Goal: Transaction & Acquisition: Purchase product/service

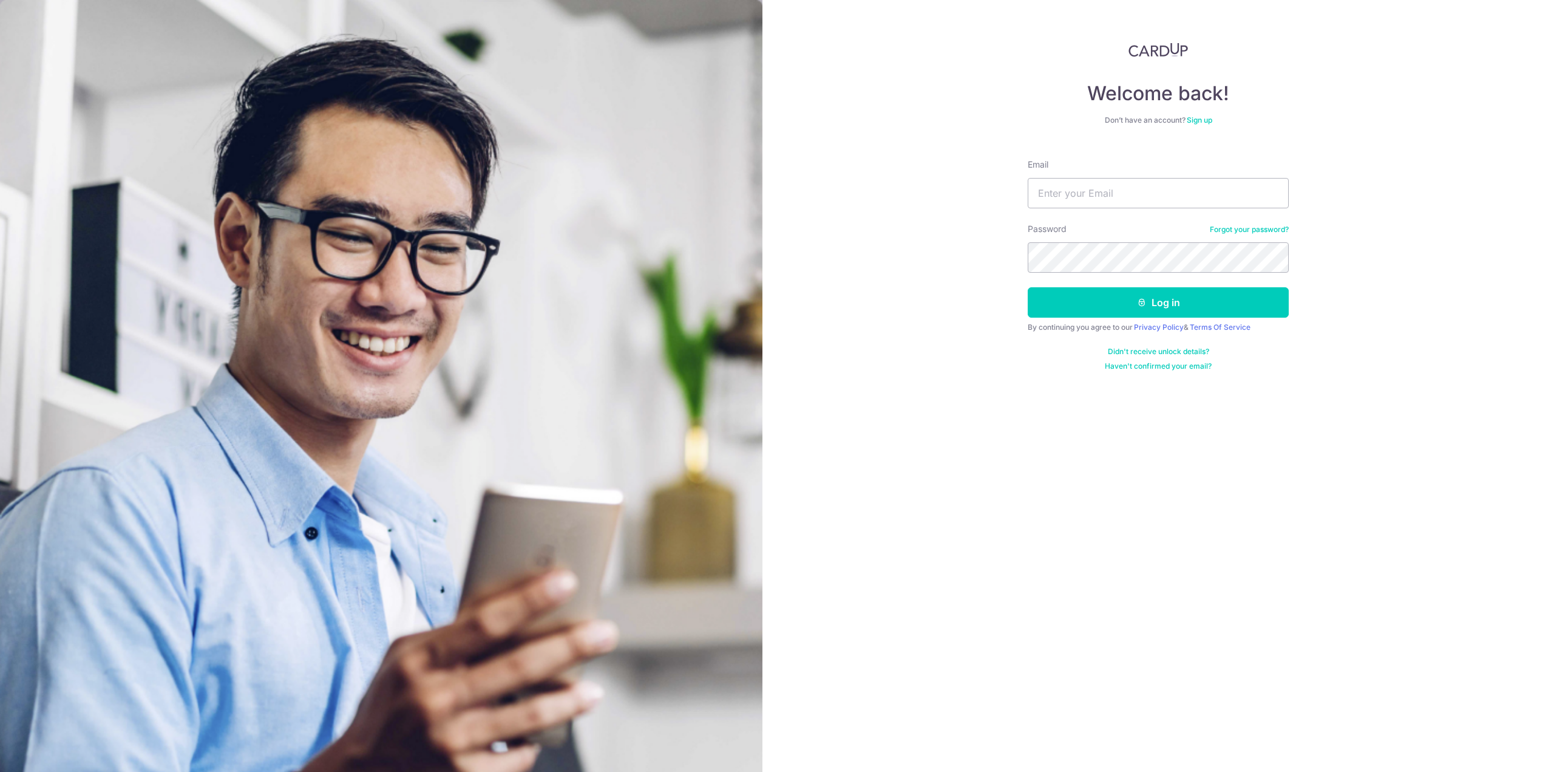
click at [1073, 187] on input "Email" at bounding box center [1158, 193] width 261 height 30
type input "alanter1988@gmail.com"
click at [1142, 293] on button "Log in" at bounding box center [1158, 302] width 261 height 30
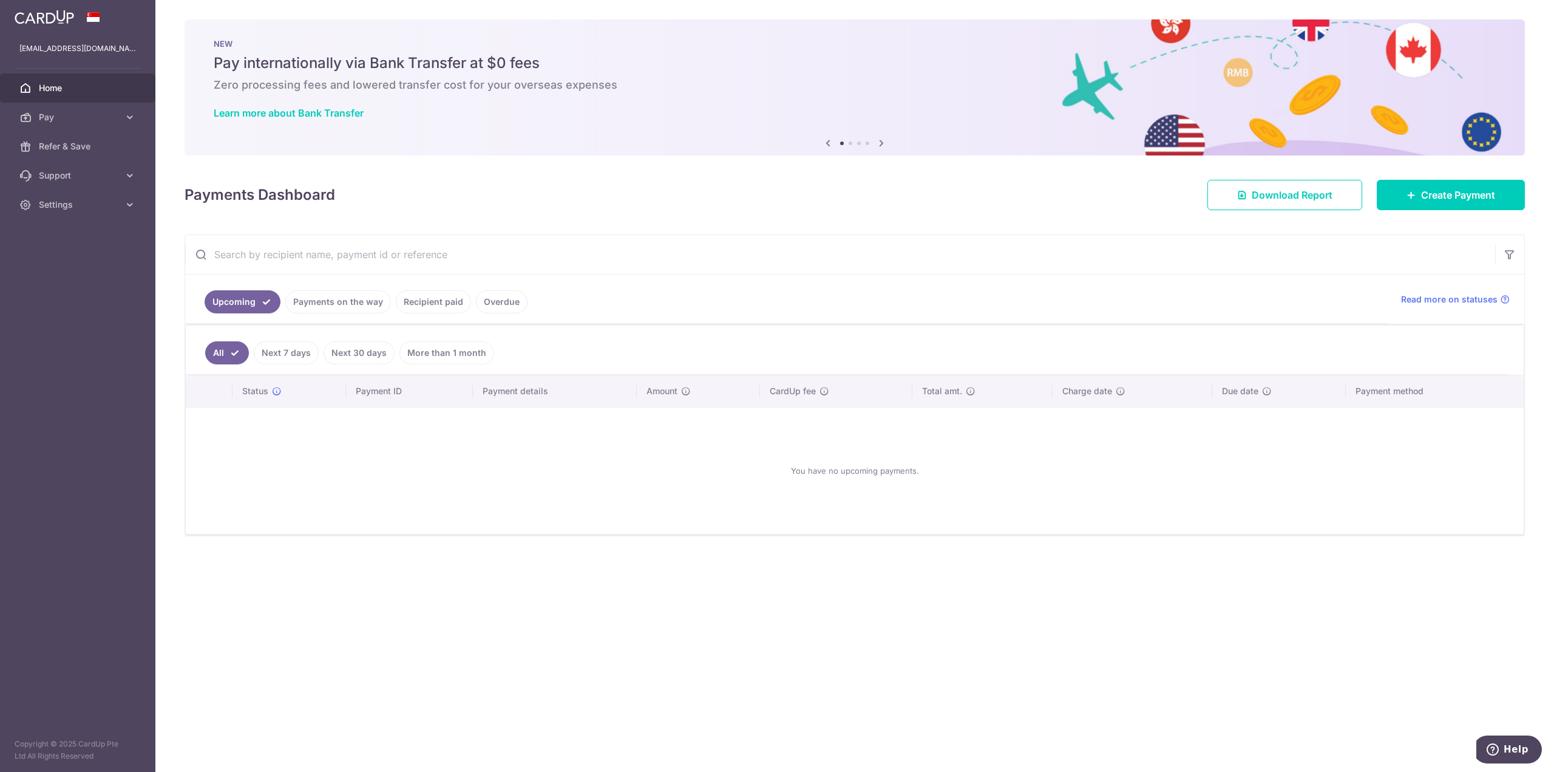
click at [325, 298] on link "Payments on the way" at bounding box center [338, 301] width 106 height 23
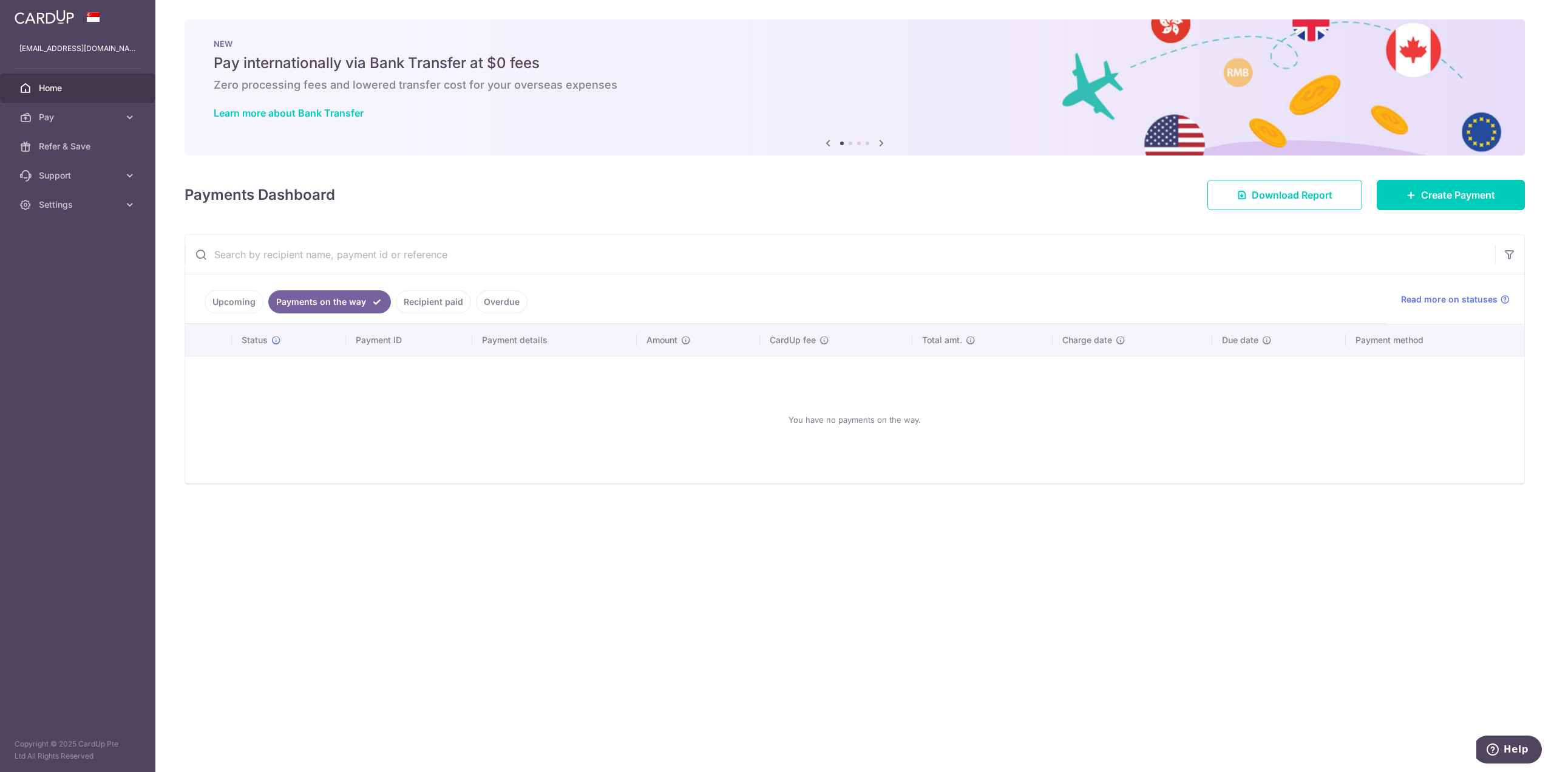
click at [446, 294] on link "Recipient paid" at bounding box center [433, 301] width 75 height 23
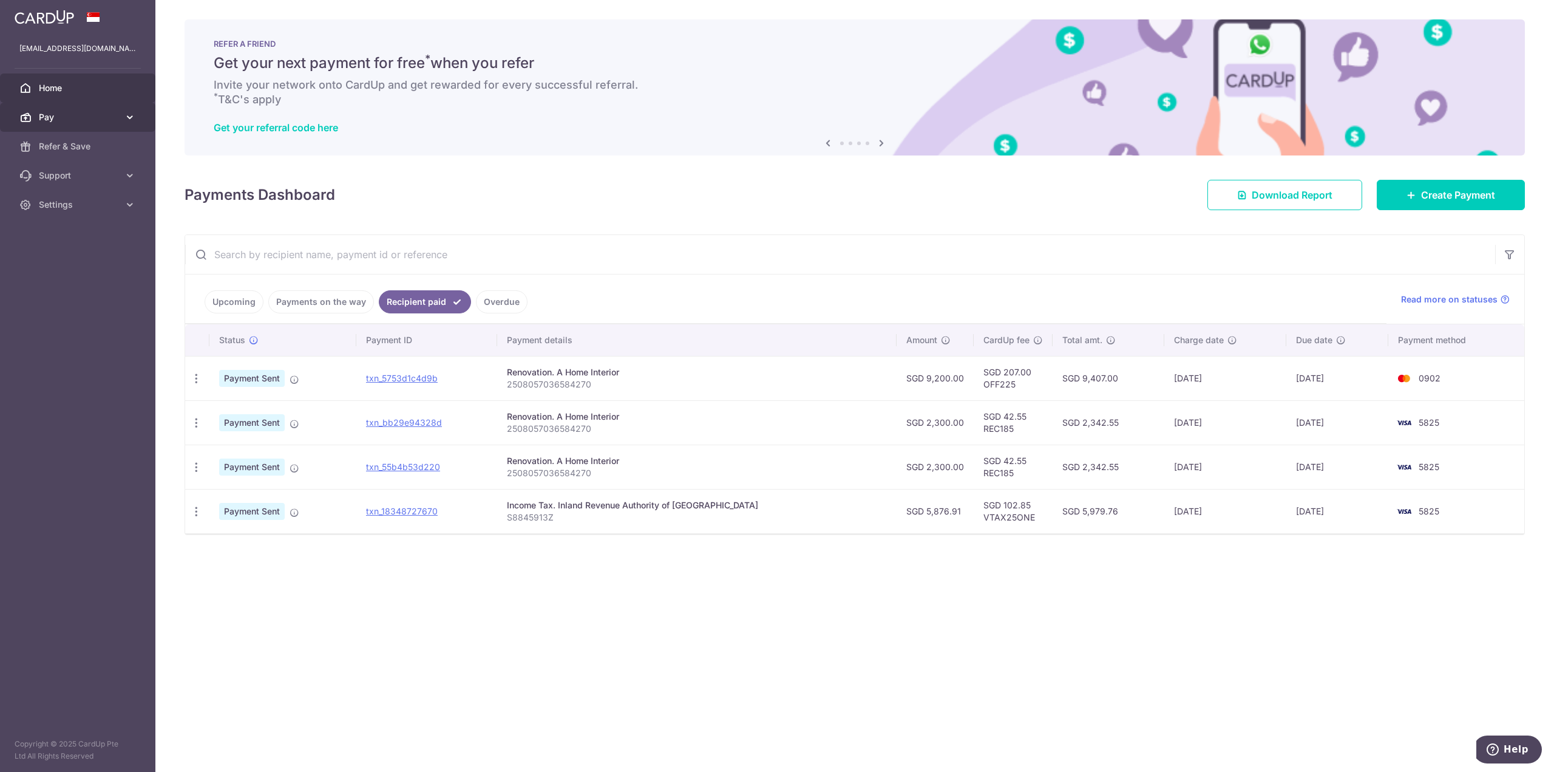
click at [101, 110] on link "Pay" at bounding box center [77, 117] width 155 height 29
click at [97, 150] on span "Payments" at bounding box center [79, 146] width 80 height 12
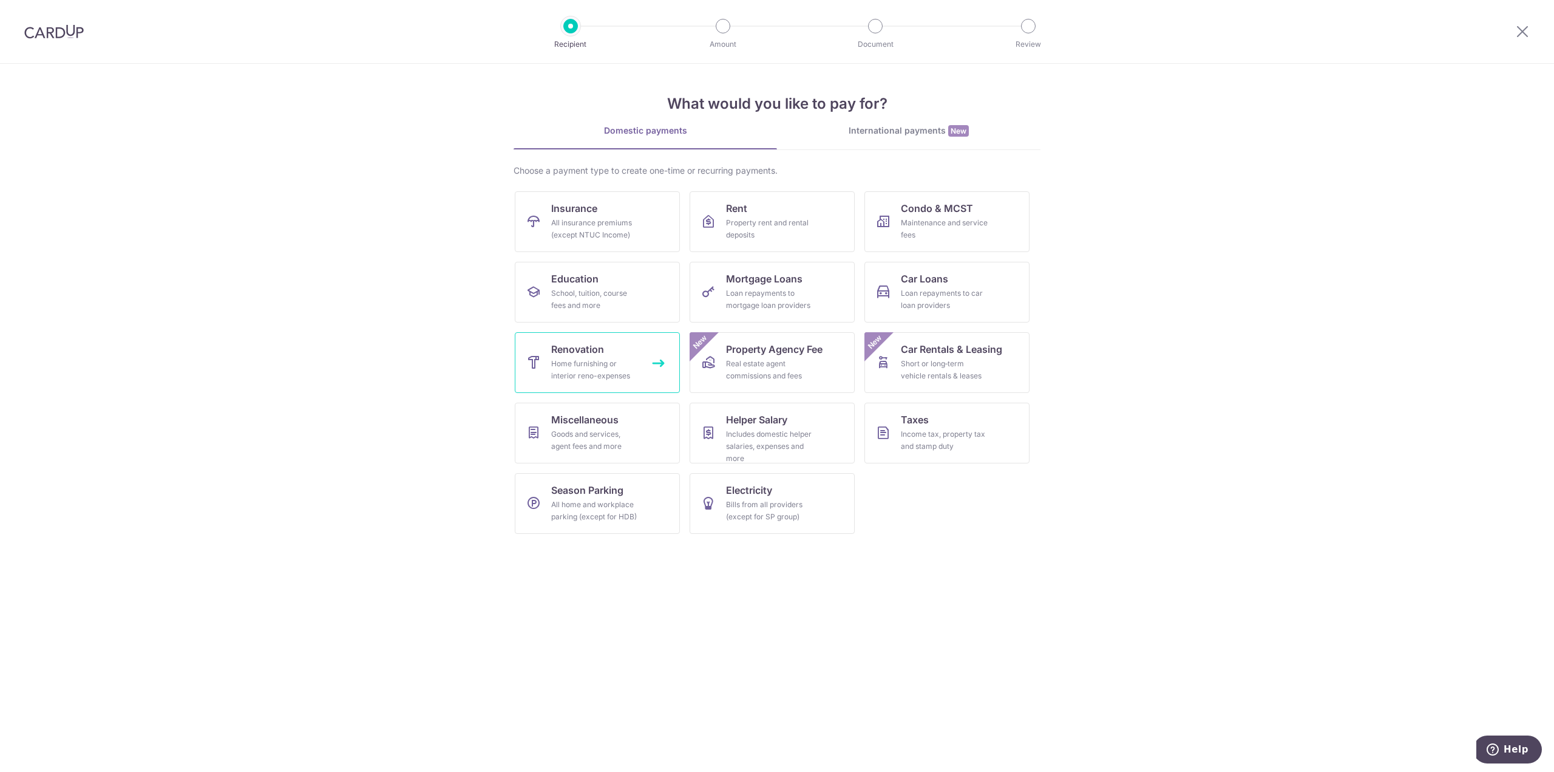
click at [603, 364] on div "Home furnishing or interior reno-expenses" at bounding box center [594, 370] width 87 height 24
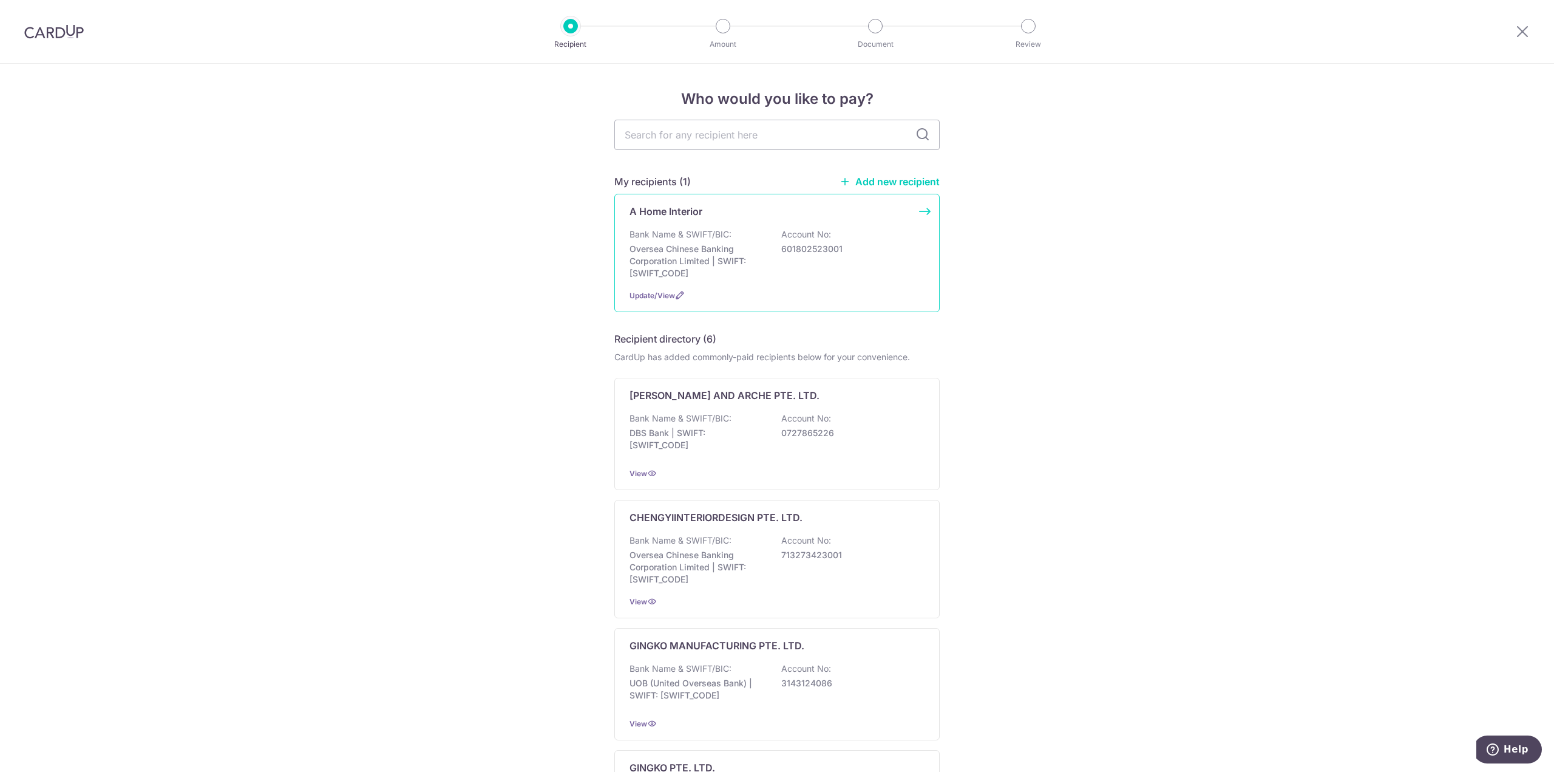
click at [781, 246] on p "601802523001" at bounding box center [849, 249] width 136 height 12
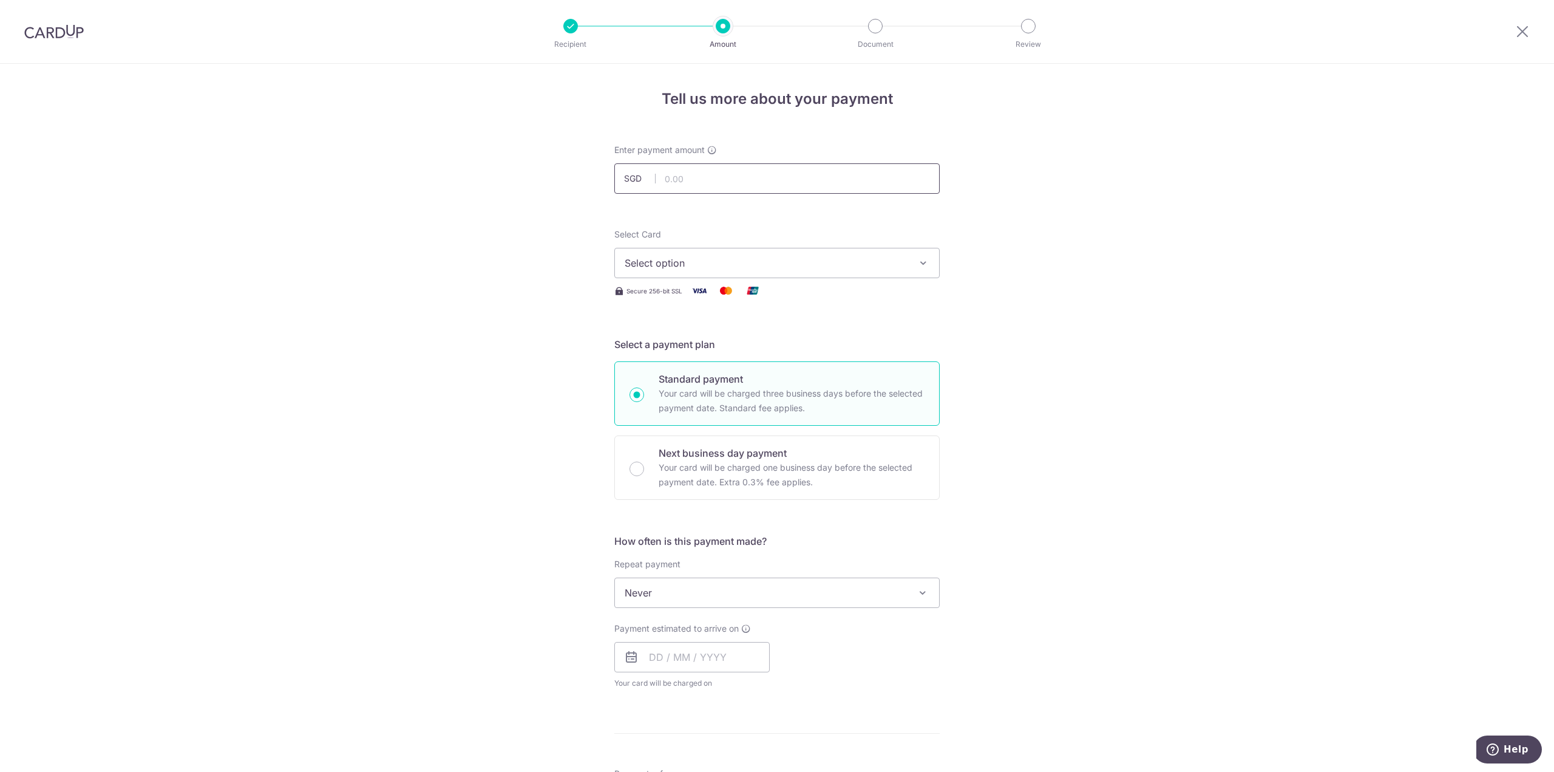
click at [730, 177] on input "text" at bounding box center [776, 178] width 325 height 30
type input "6,900.00"
drag, startPoint x: 902, startPoint y: 214, endPoint x: 903, endPoint y: 220, distance: 6.1
click at [903, 214] on form "Enter payment amount SGD 6,900.00 6900.00 Select Card Select option Add credit …" at bounding box center [776, 665] width 325 height 1042
click at [832, 260] on span "Select option" at bounding box center [766, 263] width 283 height 15
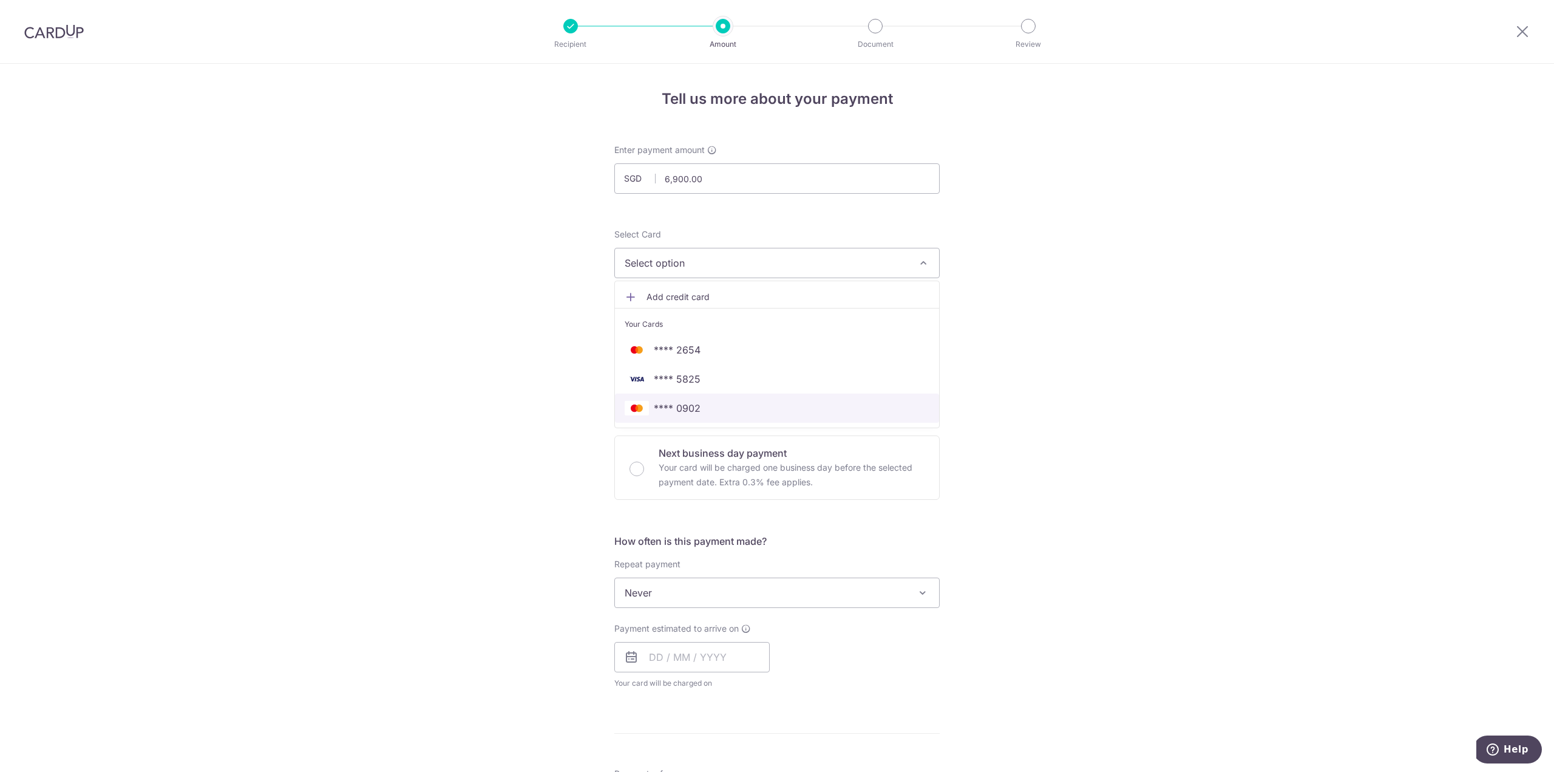
click at [807, 407] on span "**** 0902" at bounding box center [777, 408] width 305 height 15
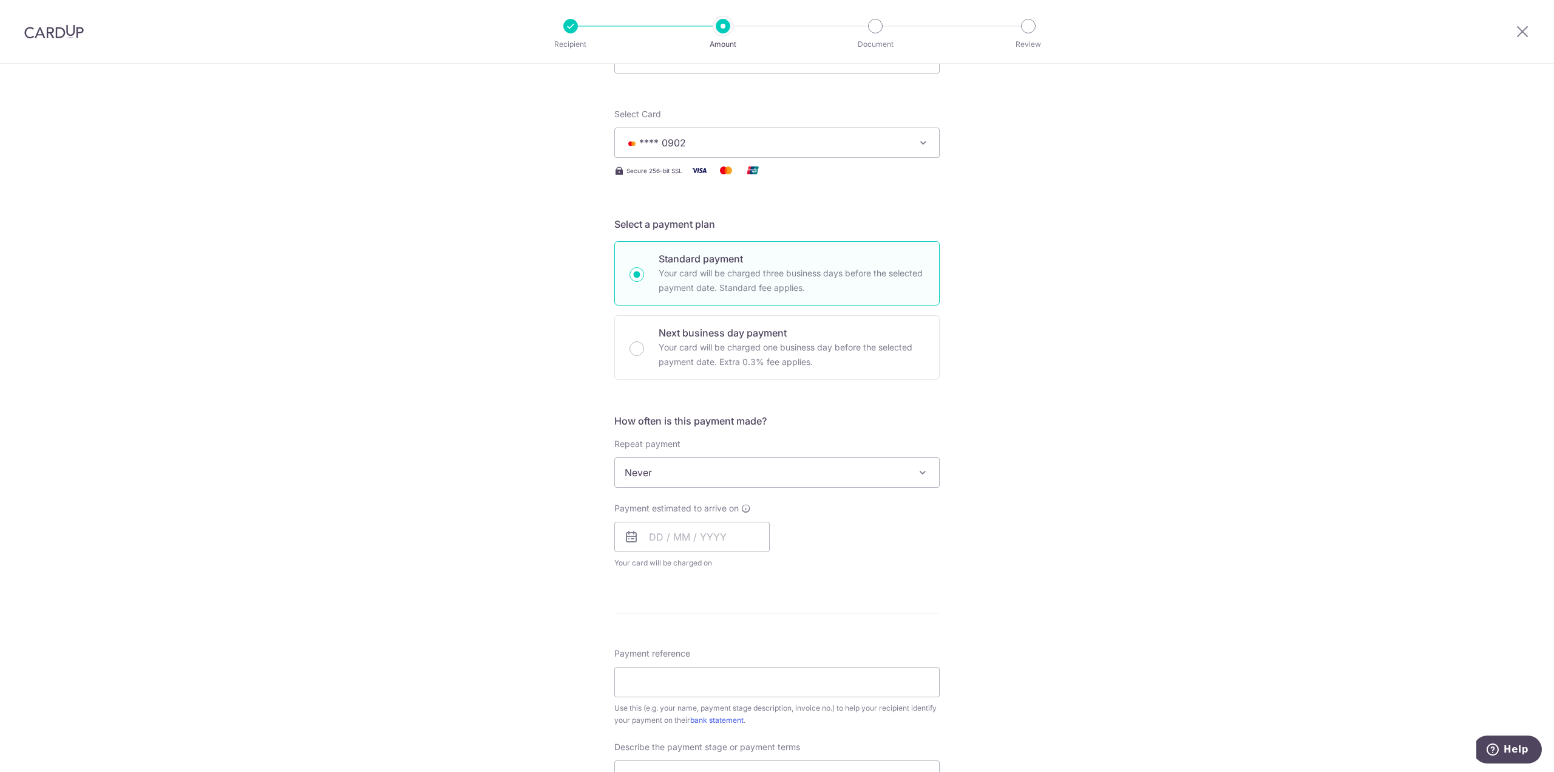
scroll to position [121, 0]
click at [745, 535] on input "text" at bounding box center [691, 535] width 155 height 30
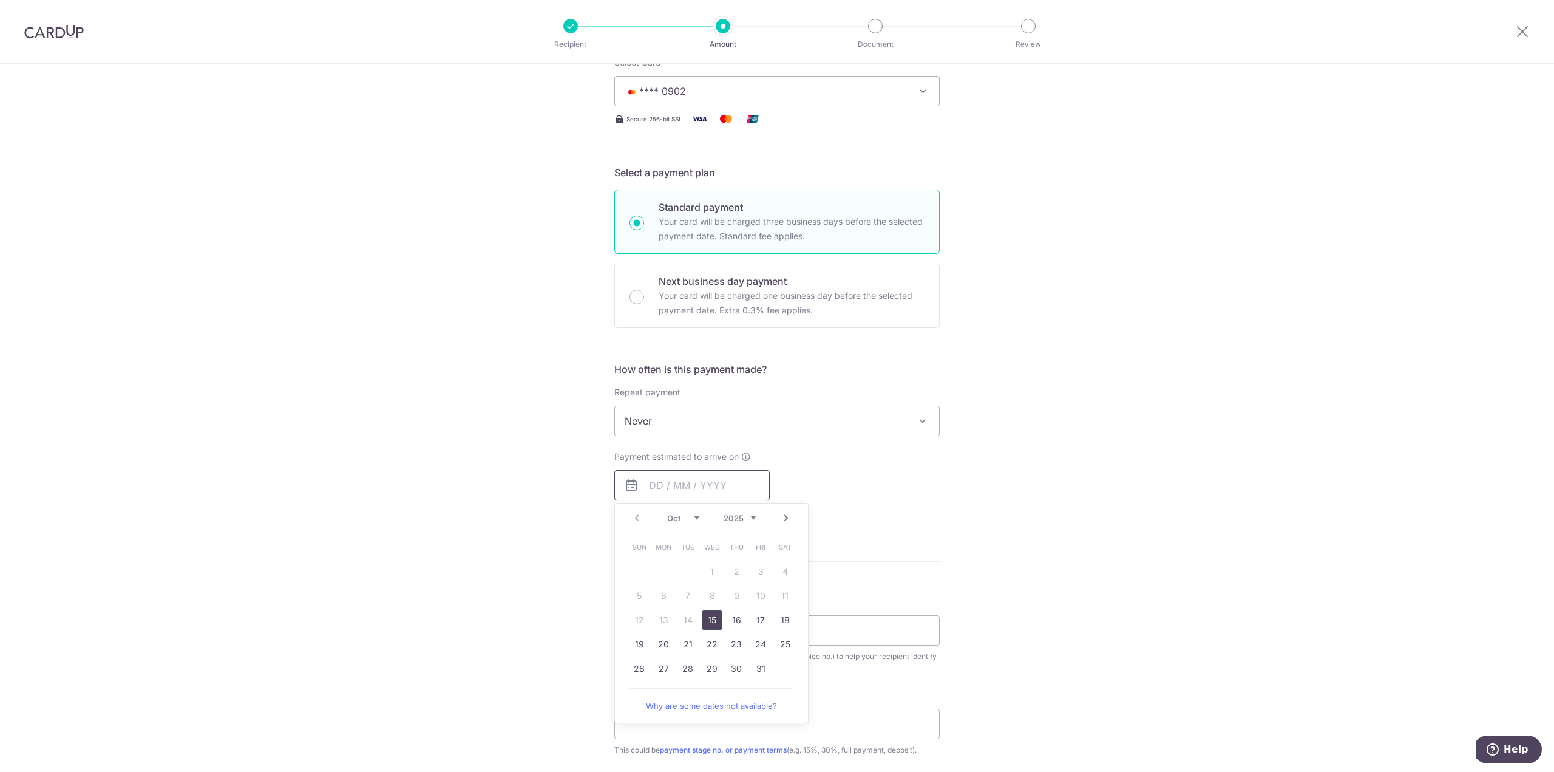
scroll to position [182, 0]
click at [712, 611] on link "15" at bounding box center [711, 609] width 19 height 19
type input "[DATE]"
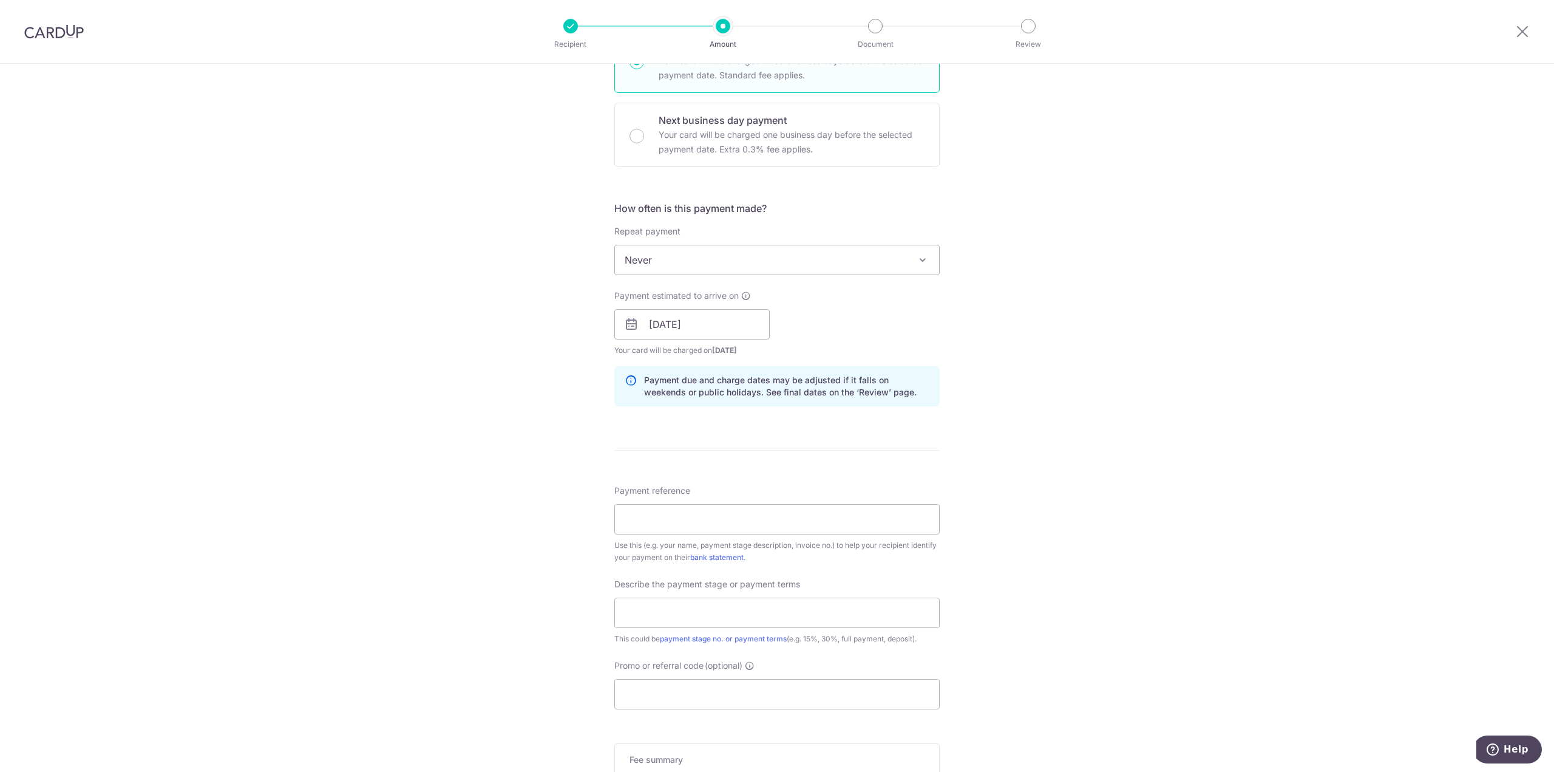
scroll to position [425, 0]
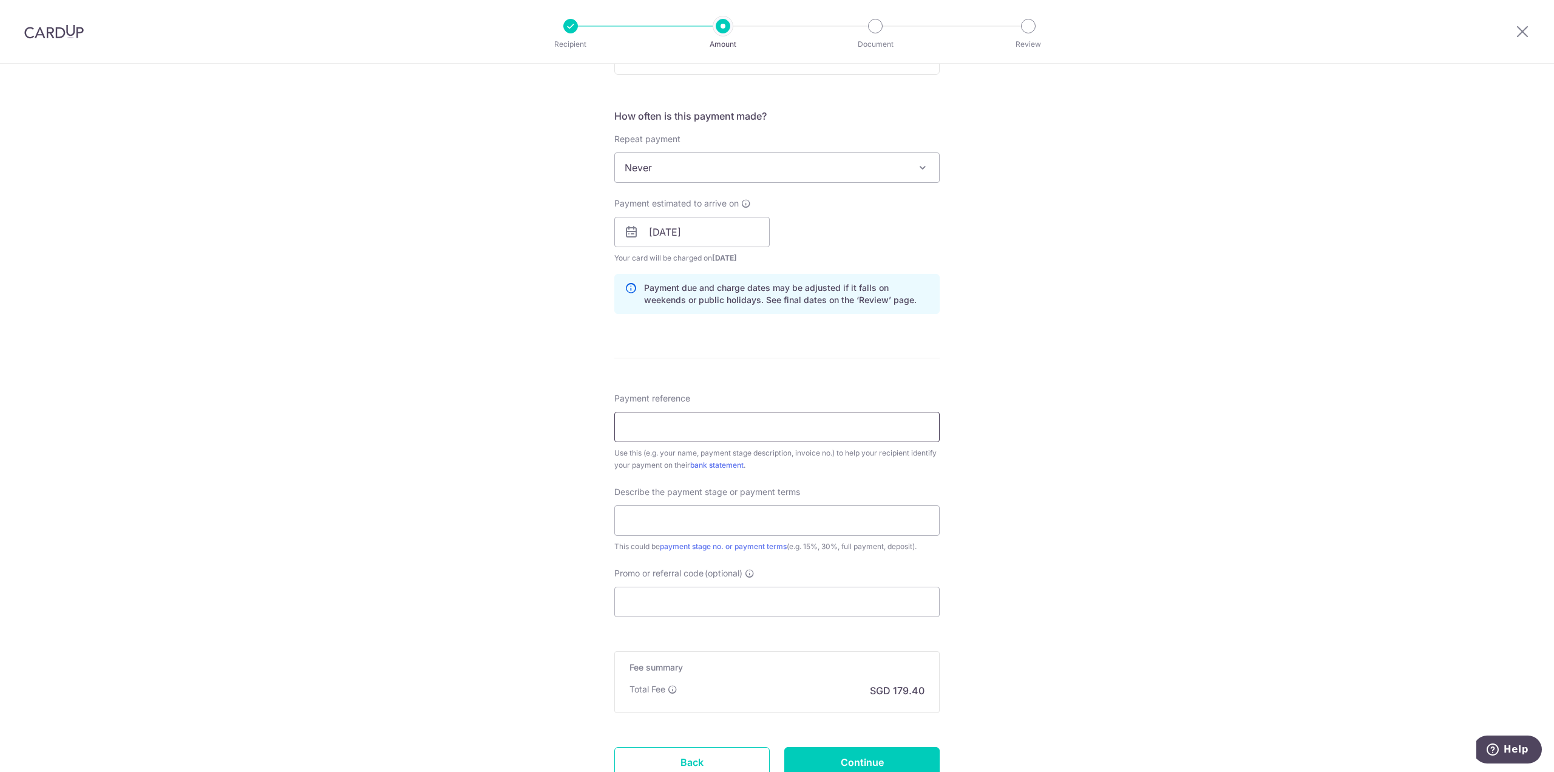
click at [804, 430] on input "Payment reference" at bounding box center [776, 427] width 325 height 30
type input "2508057036584270"
click at [838, 427] on input "2508057036584270" at bounding box center [776, 427] width 325 height 30
drag, startPoint x: 782, startPoint y: 427, endPoint x: 462, endPoint y: 398, distance: 321.3
click at [456, 398] on div "Tell us more about your payment Enter payment amount SGD 6,900.00 6900.00 Selec…" at bounding box center [777, 253] width 1554 height 1229
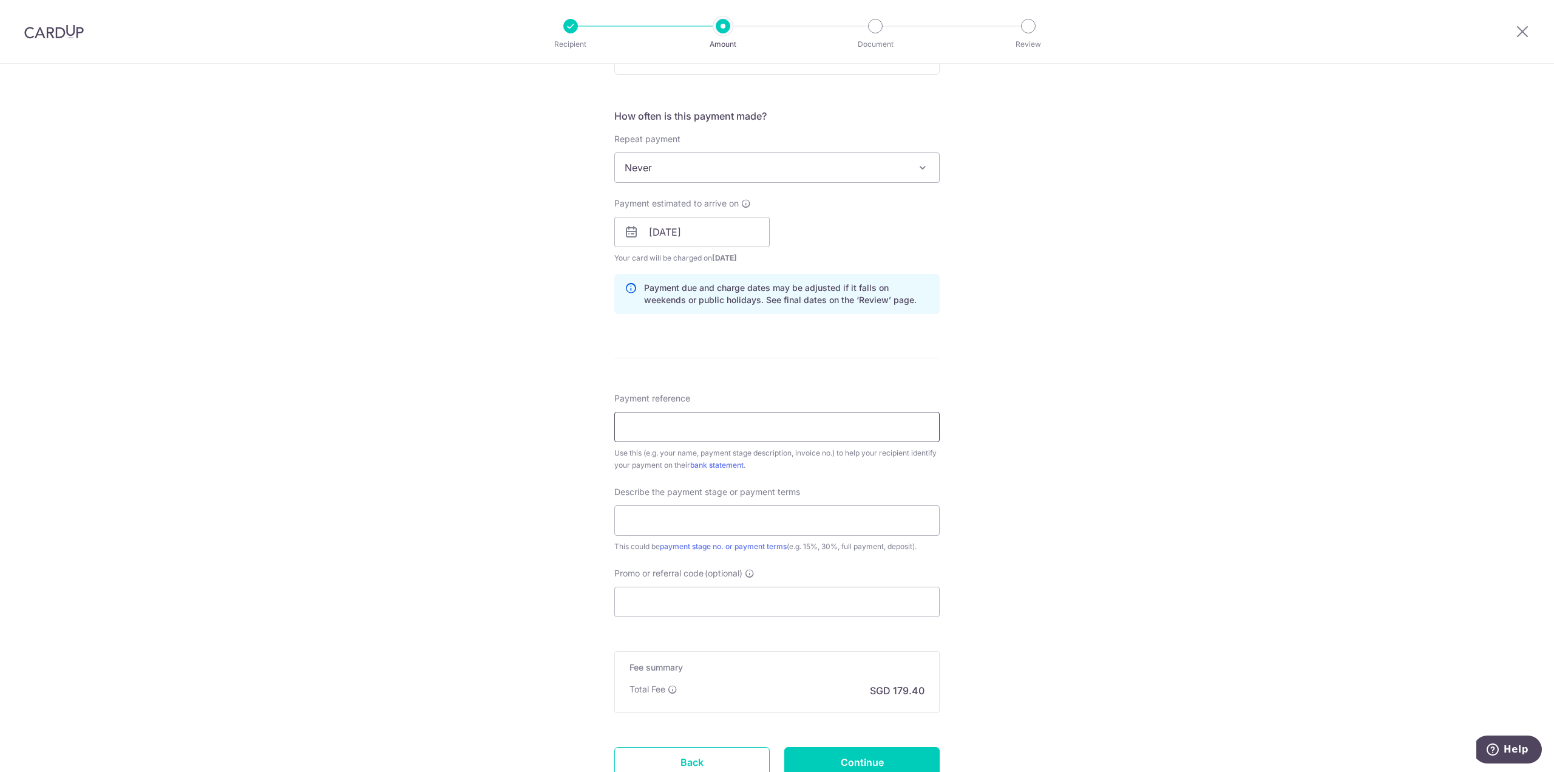
click at [788, 433] on input "Payment reference" at bounding box center [776, 427] width 325 height 30
type input "2508057036584270"
click at [689, 530] on input "text" at bounding box center [776, 520] width 325 height 30
type input "4th payment"
click at [784, 603] on input "Promo or referral code (optional)" at bounding box center [776, 601] width 325 height 30
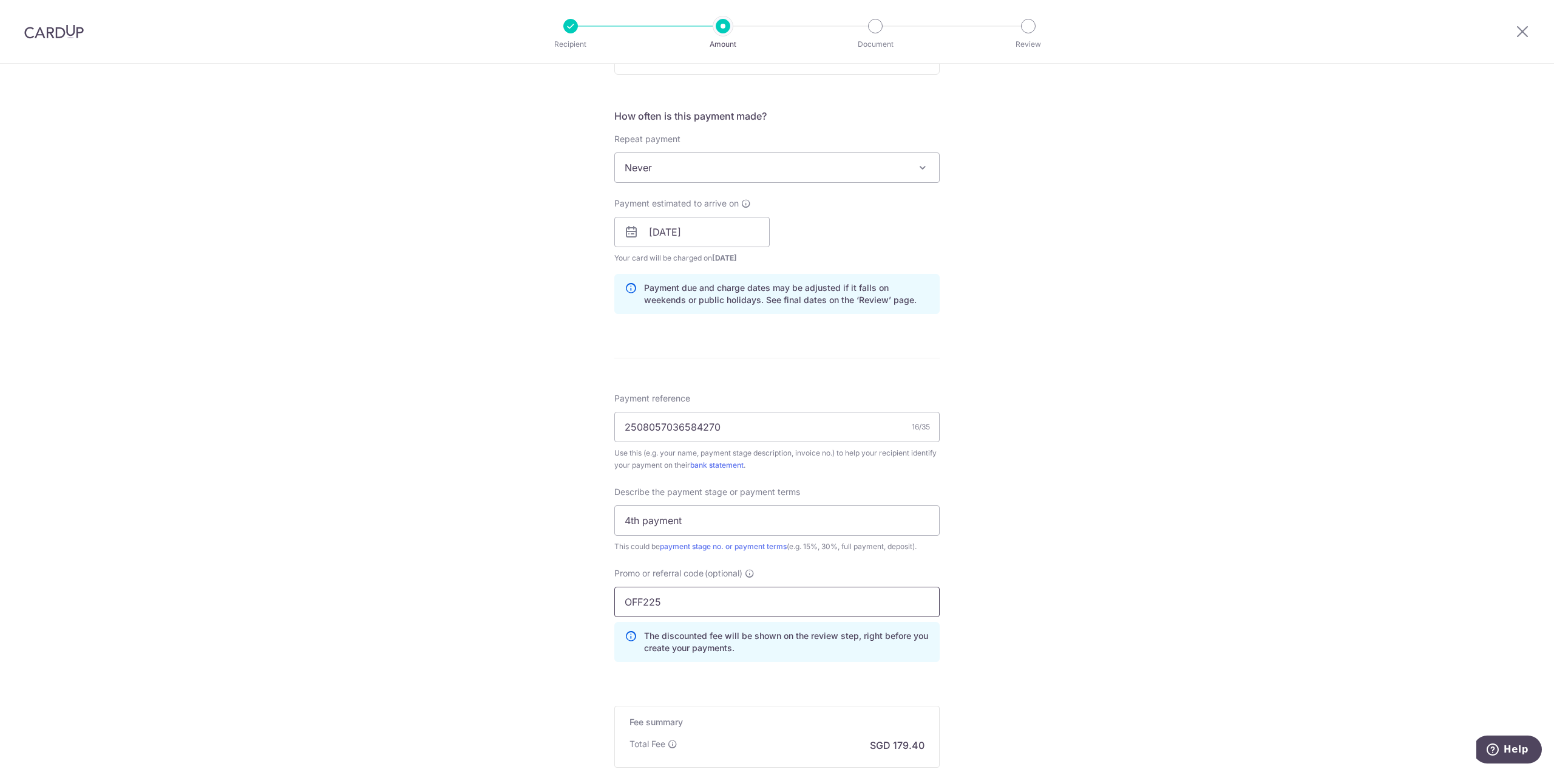
type input "OFF225"
drag, startPoint x: 1151, startPoint y: 591, endPoint x: 1126, endPoint y: 587, distance: 25.3
click at [1149, 590] on div "Tell us more about your payment Enter payment amount SGD 6,900.00 6900.00 Selec…" at bounding box center [777, 281] width 1554 height 1284
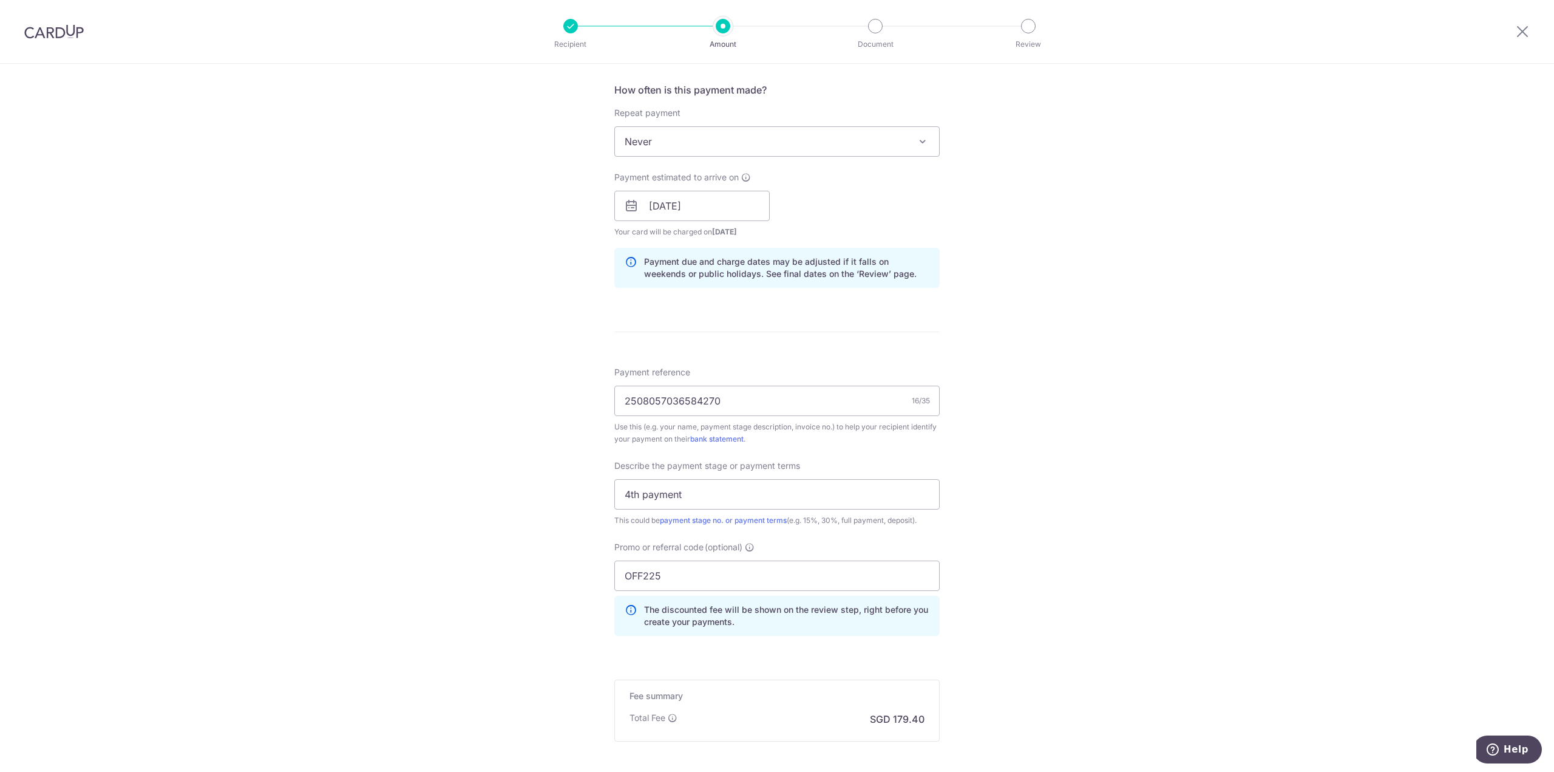
scroll to position [546, 0]
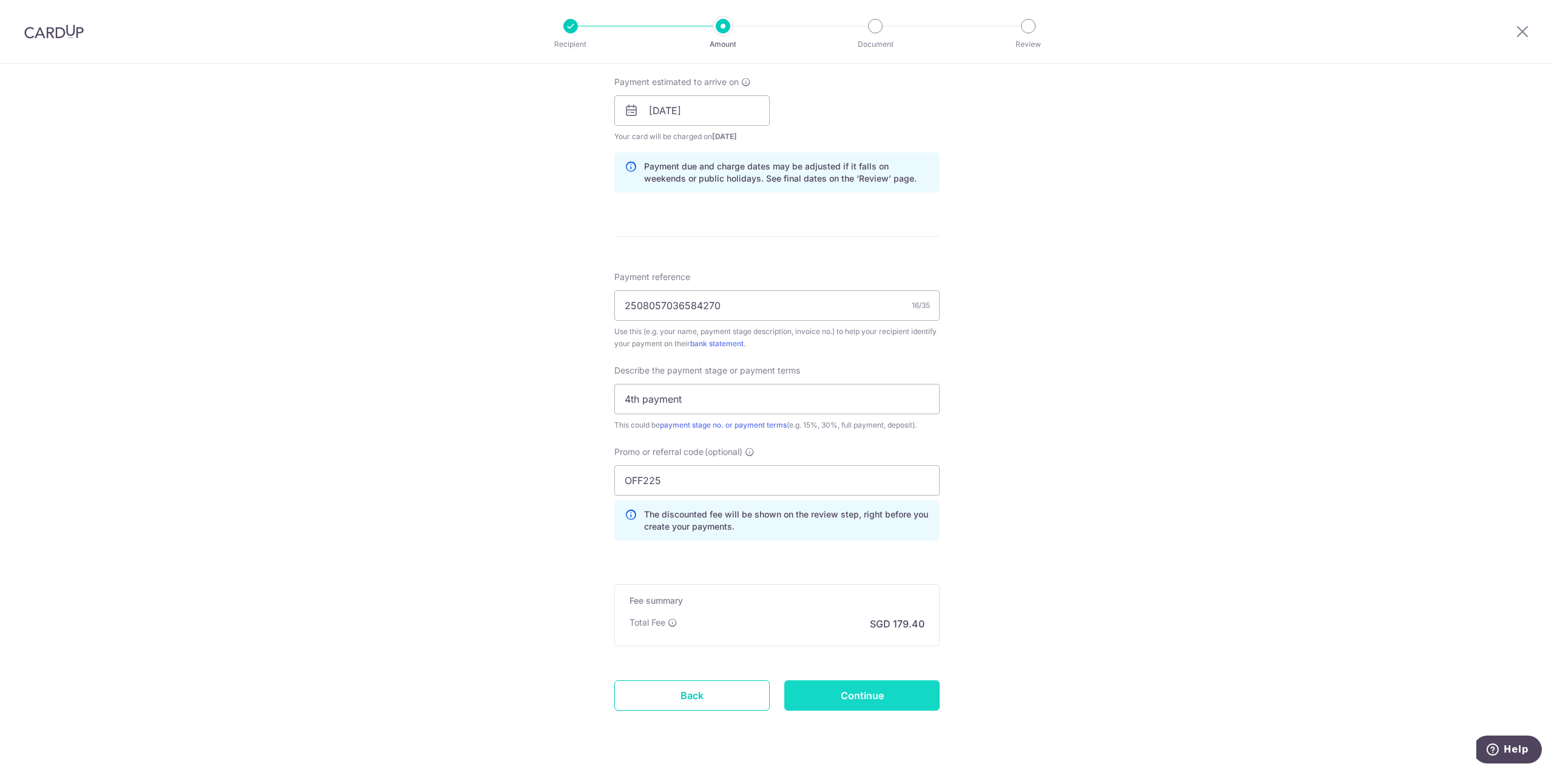
click at [874, 697] on input "Continue" at bounding box center [861, 695] width 155 height 30
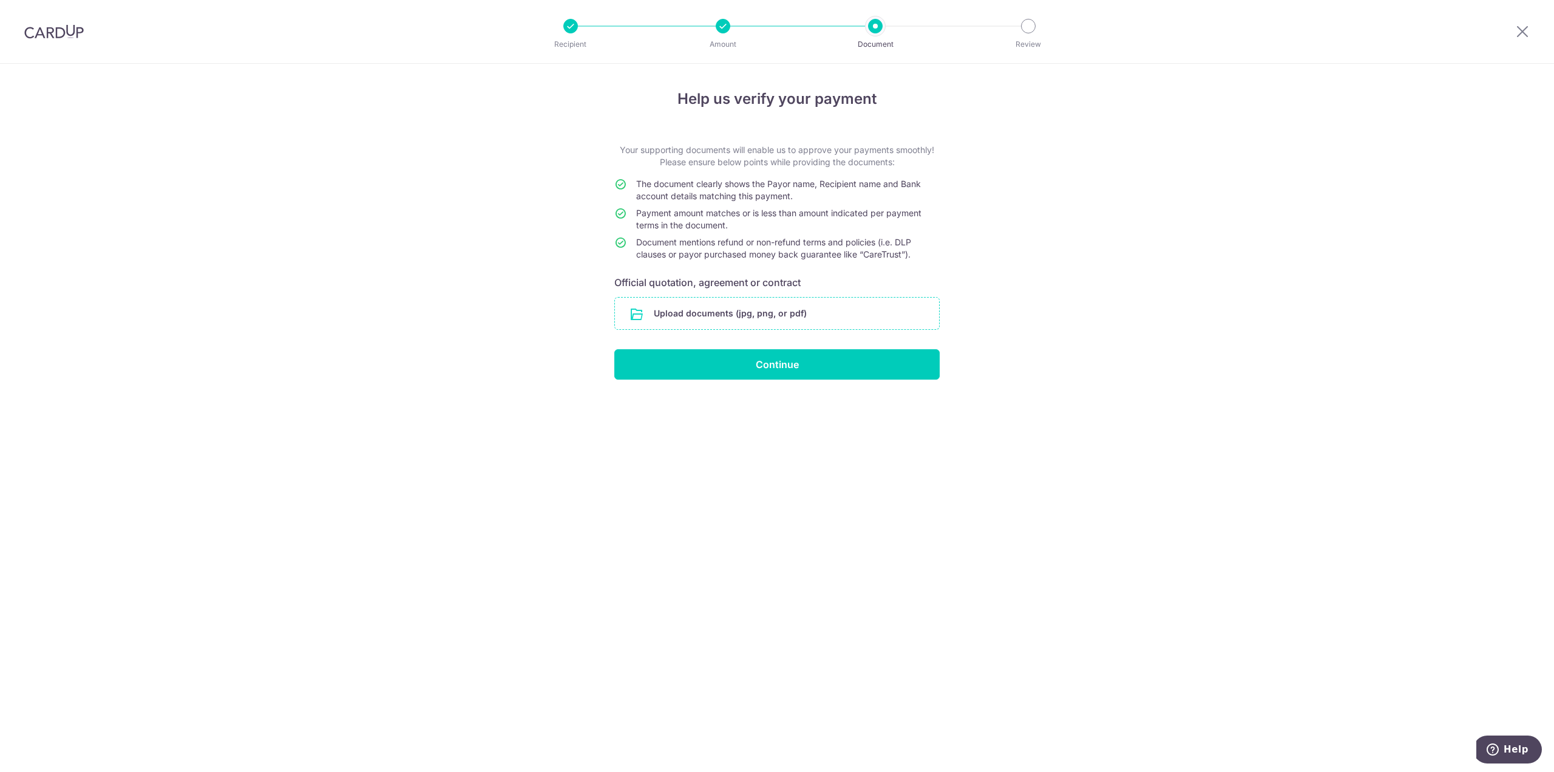
click at [797, 307] on input "file" at bounding box center [777, 313] width 324 height 32
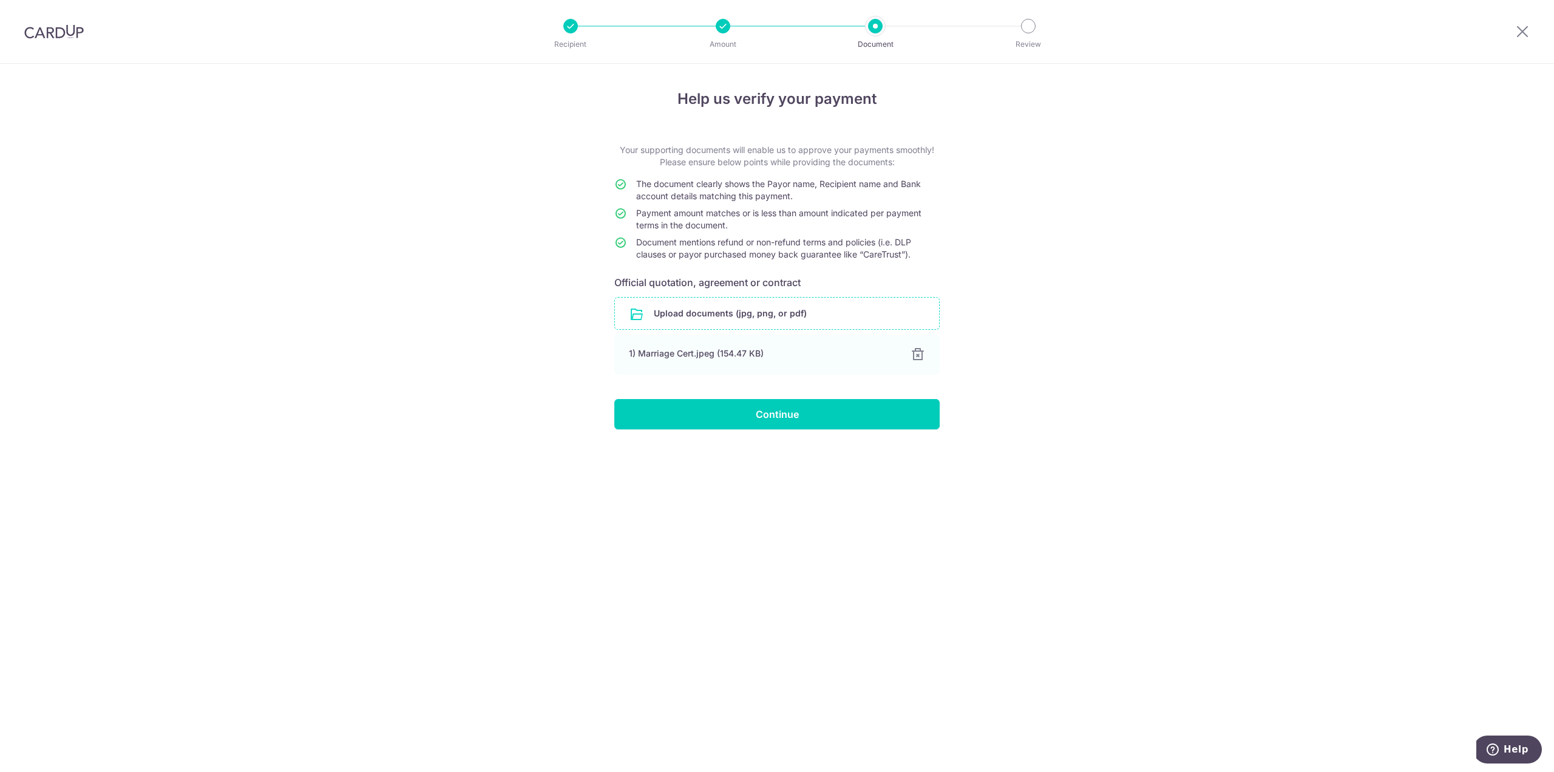
click at [762, 310] on input "file" at bounding box center [777, 313] width 324 height 32
click at [762, 304] on input "file" at bounding box center [777, 313] width 324 height 32
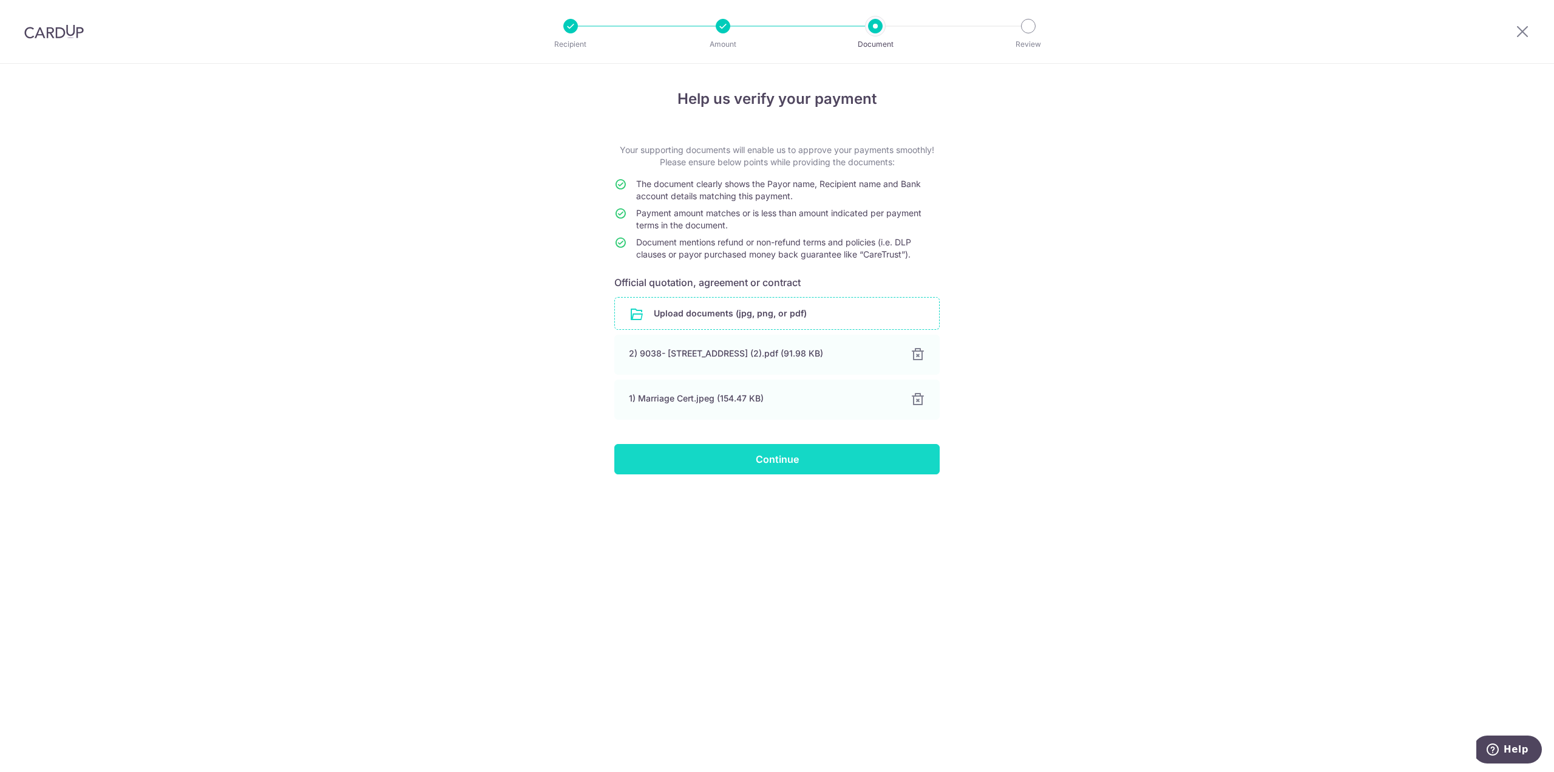
click at [750, 466] on input "Continue" at bounding box center [776, 459] width 325 height 30
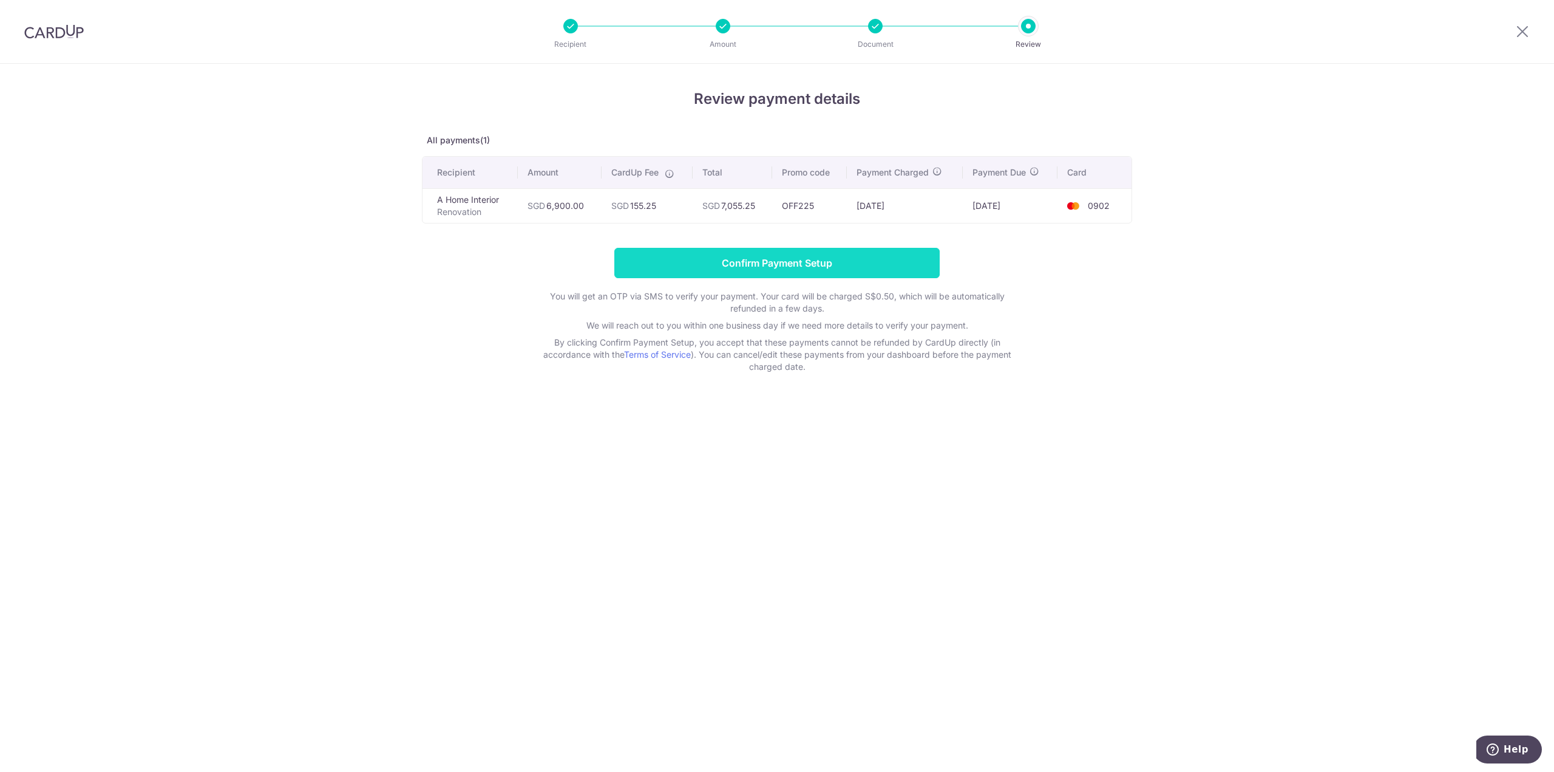
click at [802, 267] on input "Confirm Payment Setup" at bounding box center [776, 263] width 325 height 30
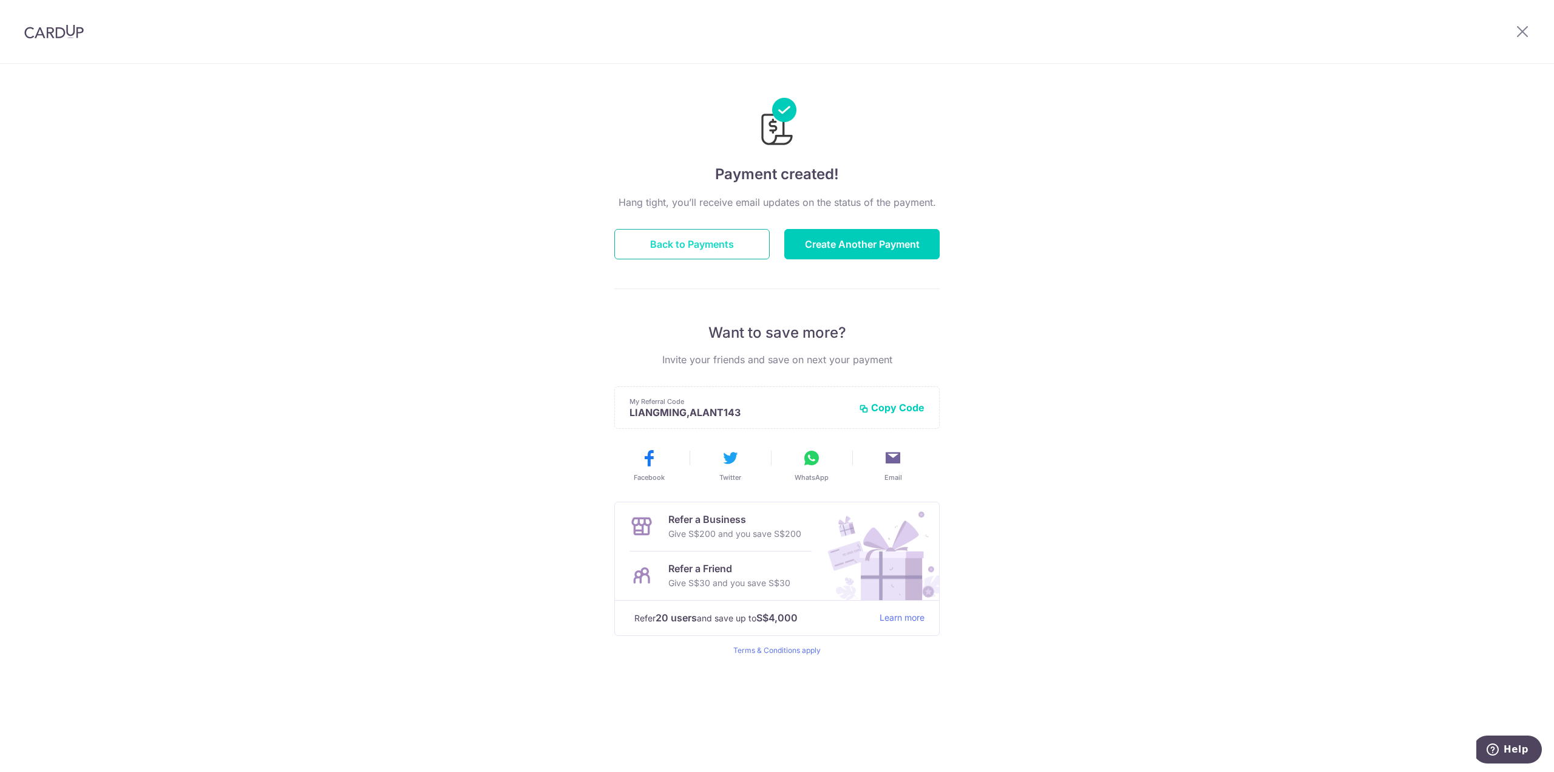
click at [719, 250] on button "Back to Payments" at bounding box center [691, 244] width 155 height 30
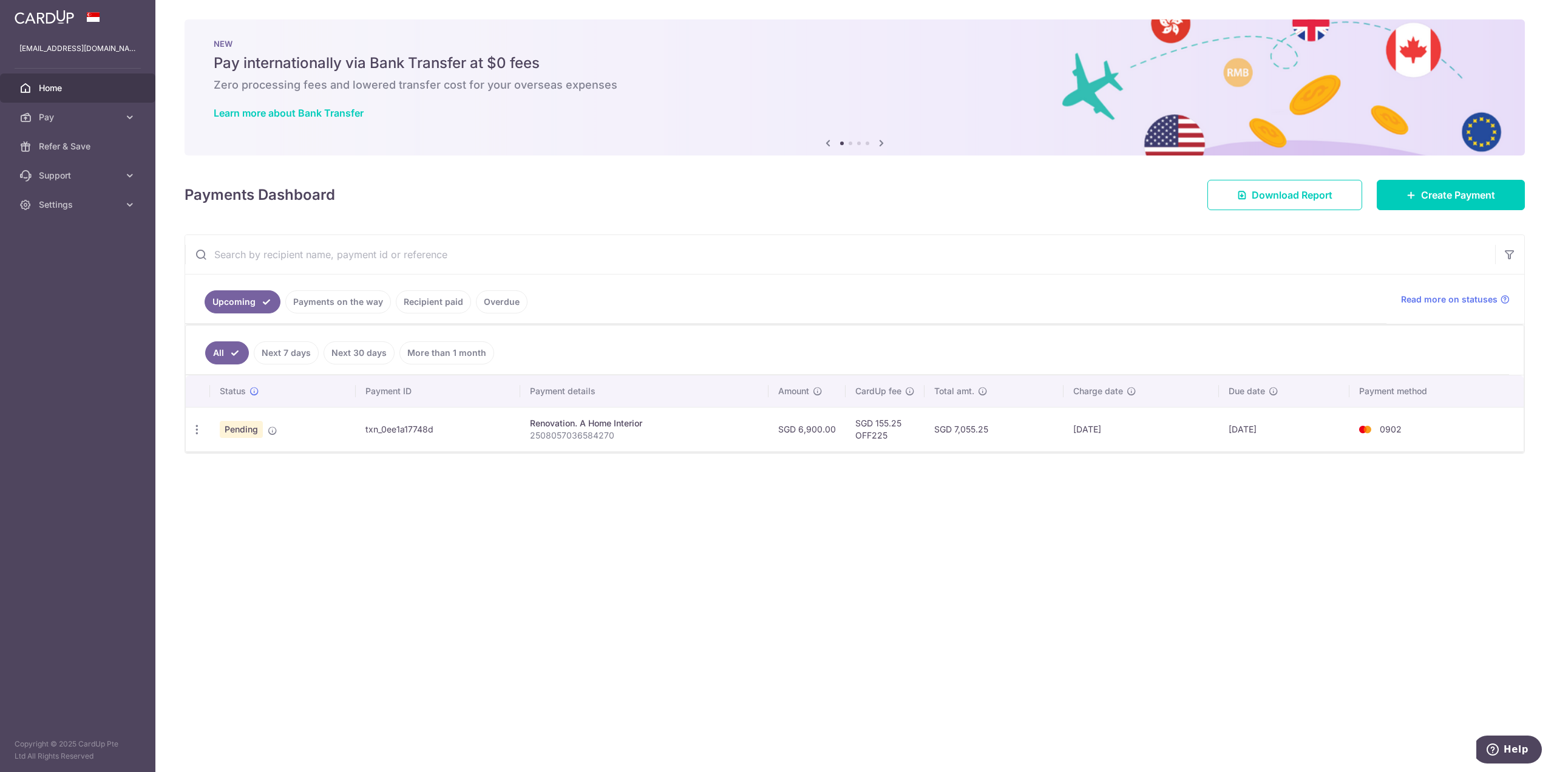
click at [412, 301] on link "Recipient paid" at bounding box center [433, 301] width 75 height 23
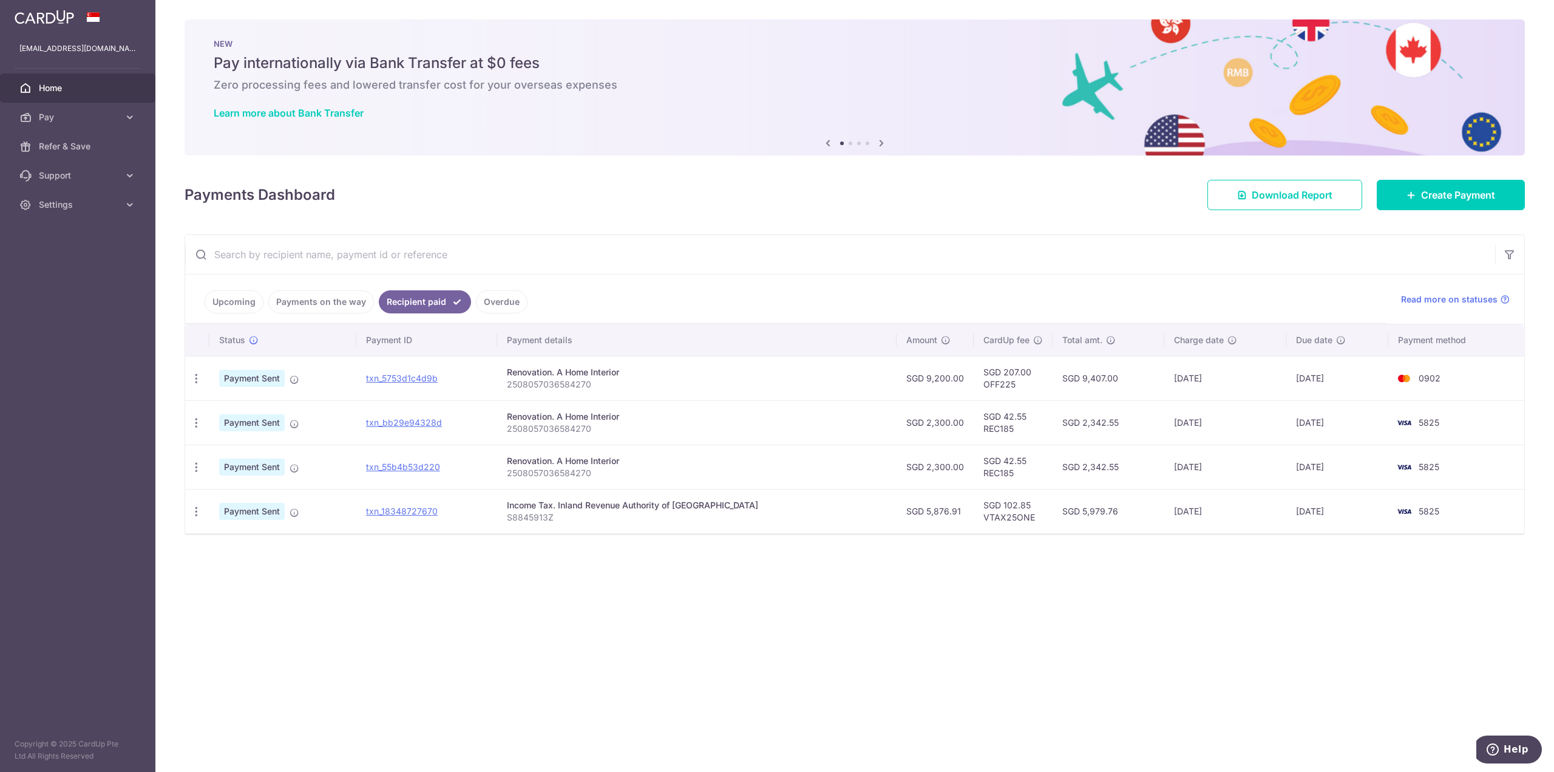
click at [231, 300] on link "Upcoming" at bounding box center [234, 301] width 59 height 23
